Goal: Transaction & Acquisition: Purchase product/service

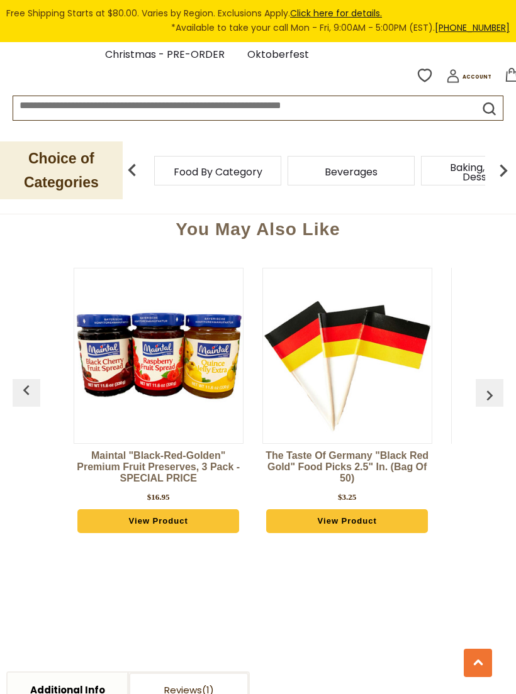
click at [214, 366] on img at bounding box center [158, 356] width 168 height 168
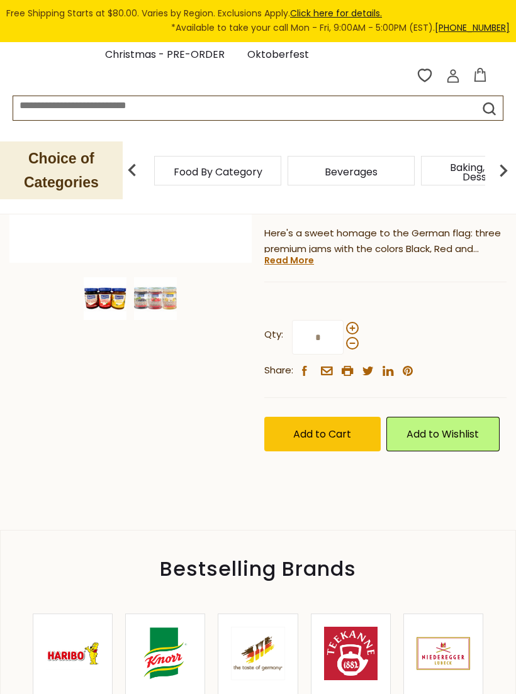
scroll to position [277, 0]
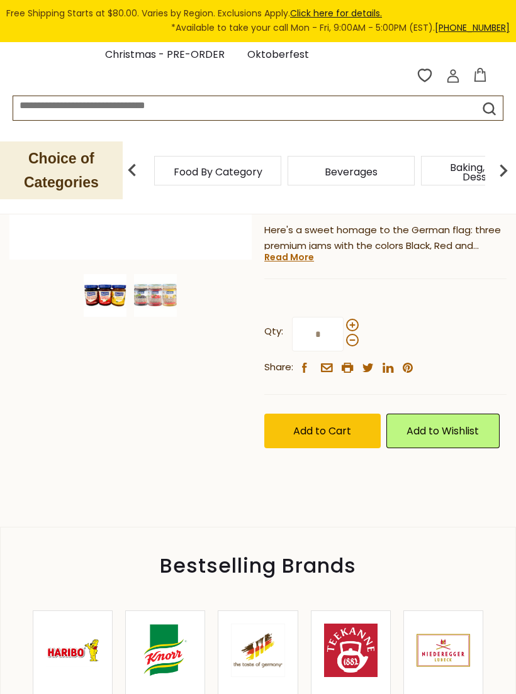
click at [332, 431] on span "Add to Cart" at bounding box center [322, 431] width 58 height 14
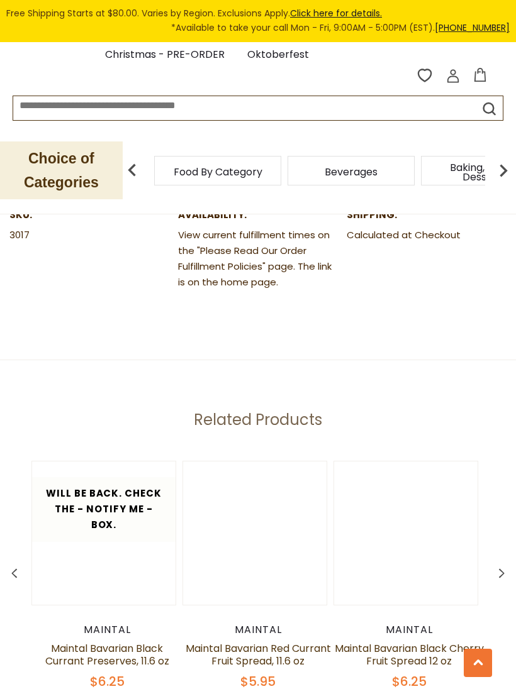
scroll to position [1479, 0]
